Goal: Information Seeking & Learning: Learn about a topic

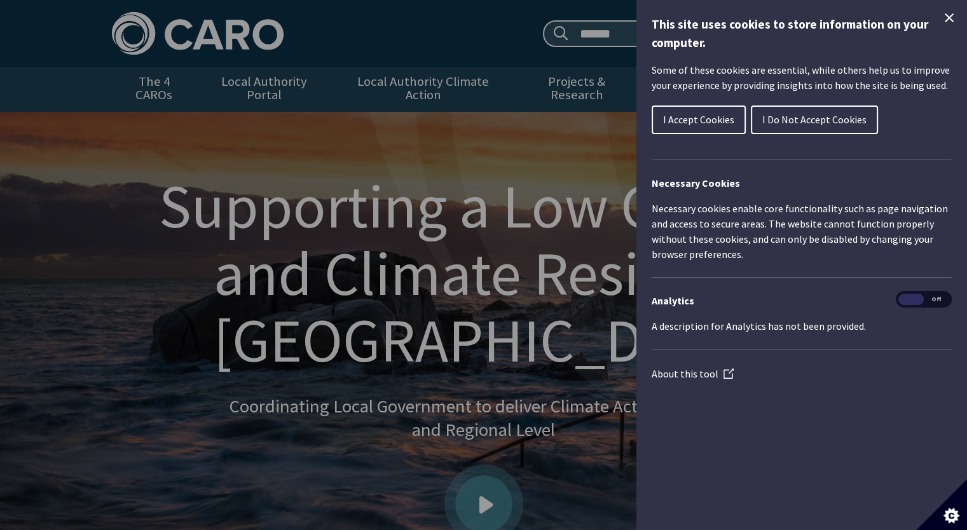
click at [803, 120] on span "I Do Not Accept Cookies" at bounding box center [814, 119] width 104 height 13
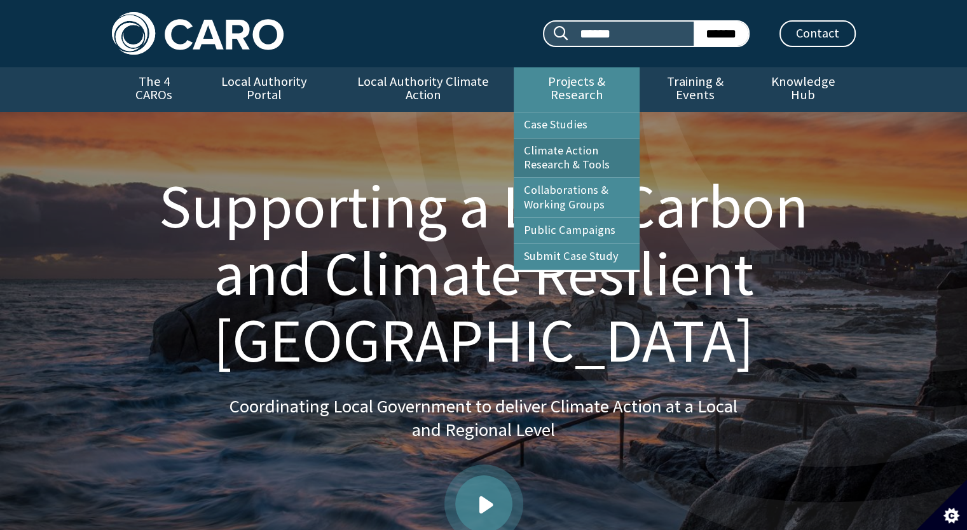
click at [551, 144] on link "Climate Action Research & Tools" at bounding box center [577, 158] width 126 height 39
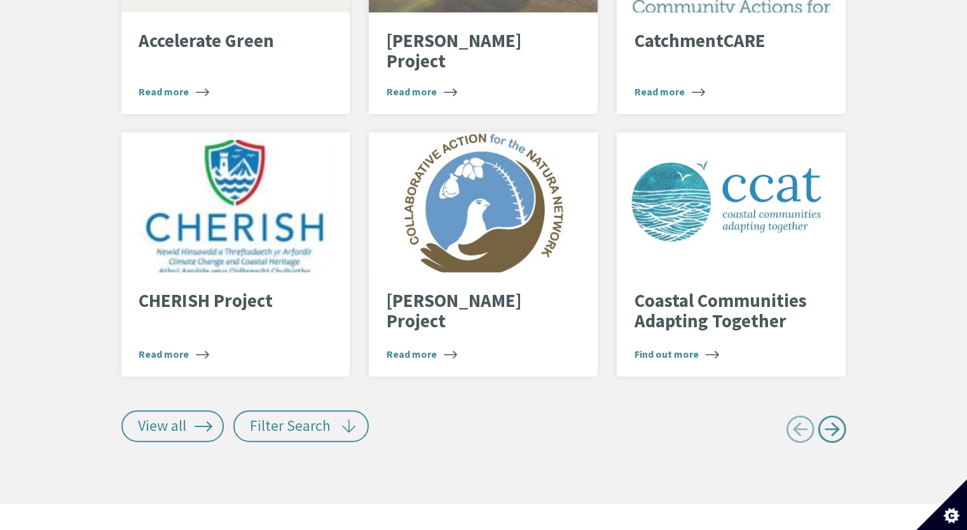
scroll to position [2652, 0]
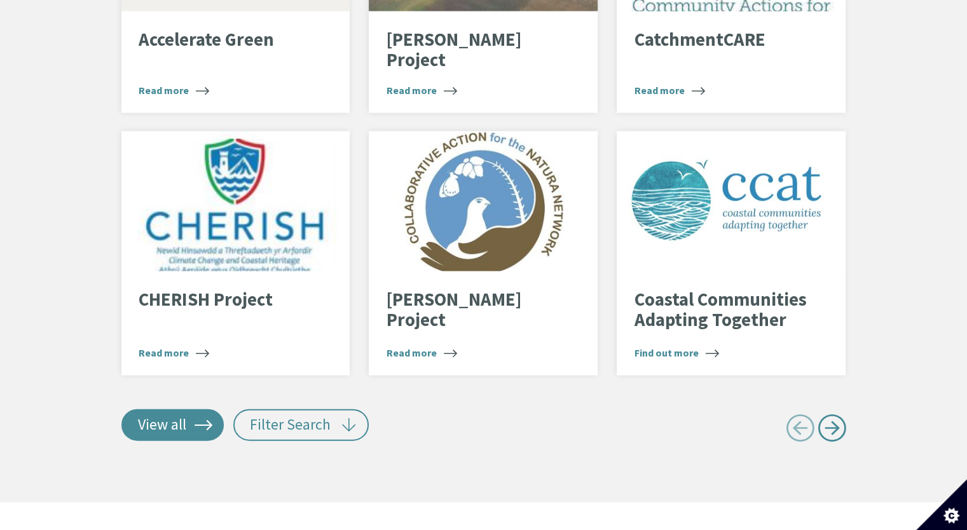
click at [151, 411] on link "View all" at bounding box center [172, 425] width 103 height 32
type input "******"
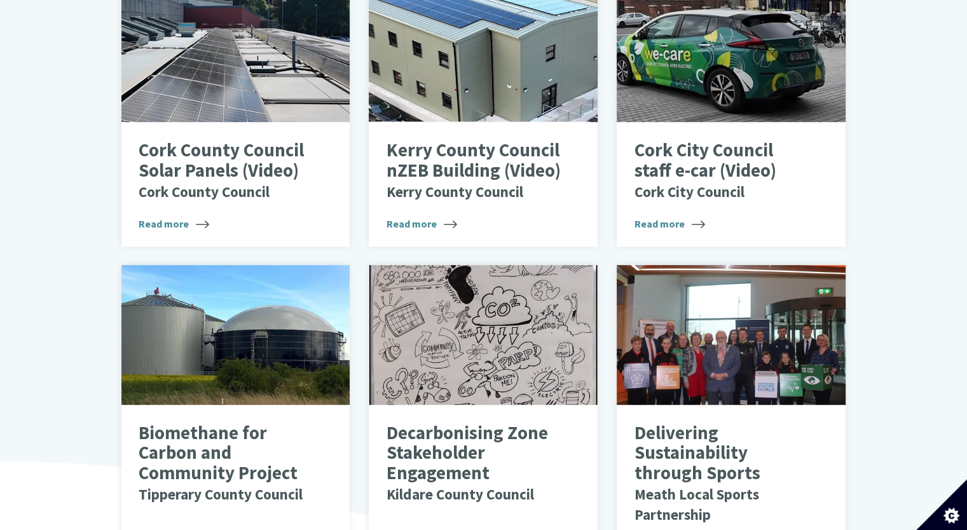
scroll to position [682, 0]
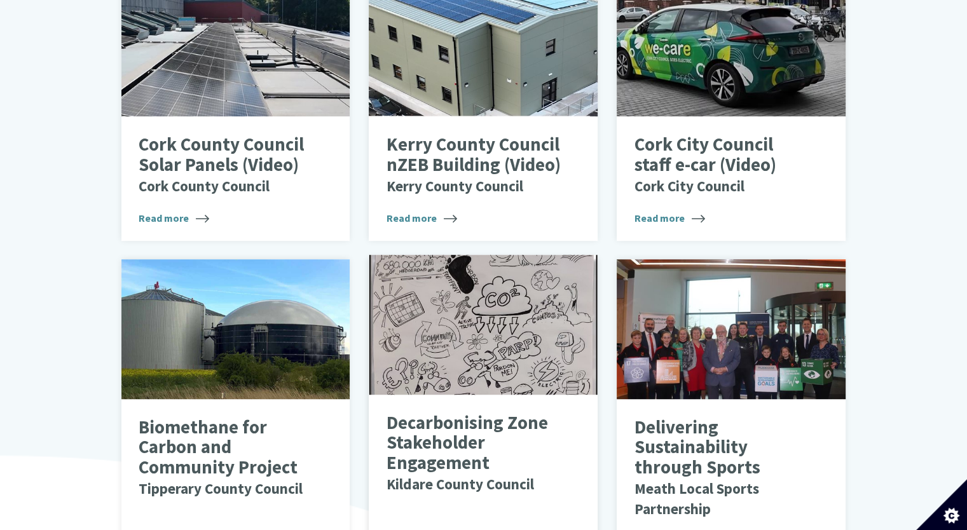
click at [439, 426] on p "Decarbonising Zone Stakeholder Engagement Kildare County Council" at bounding box center [473, 453] width 175 height 81
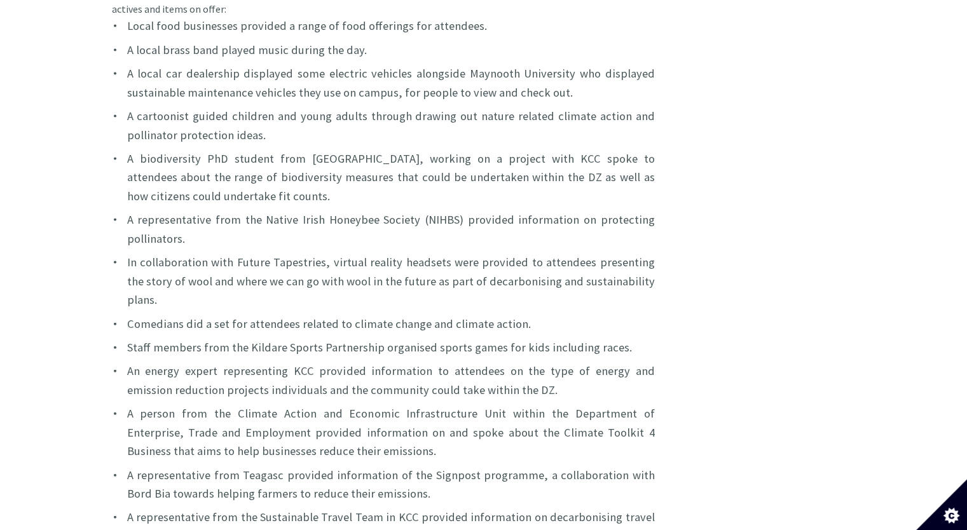
scroll to position [2479, 0]
